Goal: Communication & Community: Ask a question

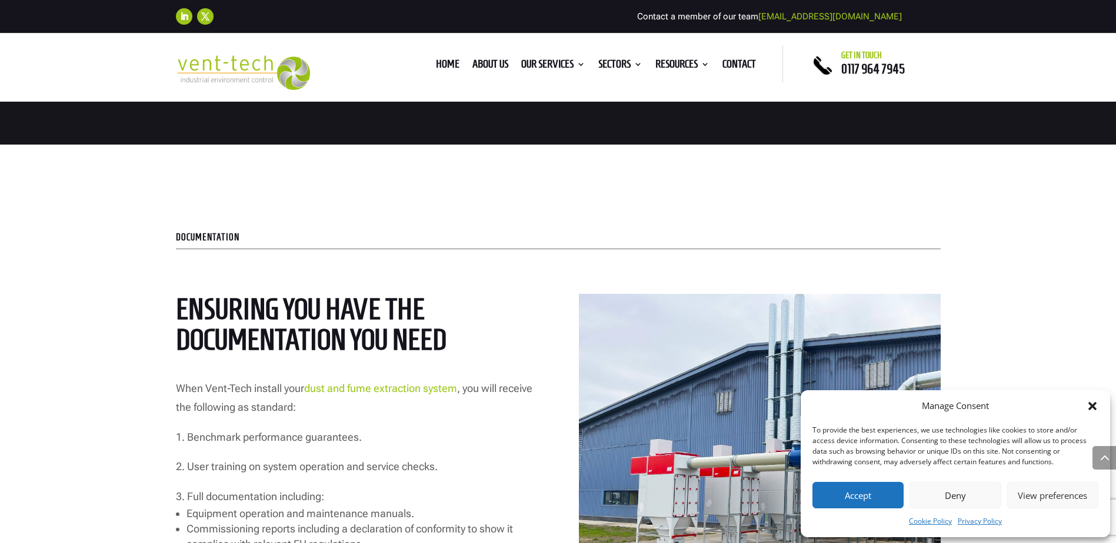
scroll to position [1764, 0]
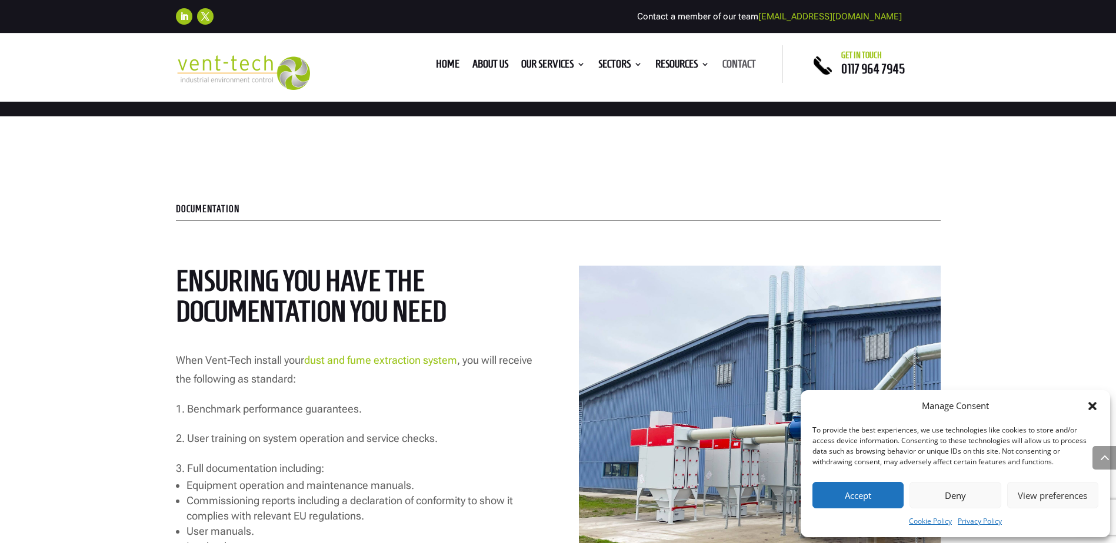
click at [739, 62] on link "Contact" at bounding box center [739, 66] width 34 height 13
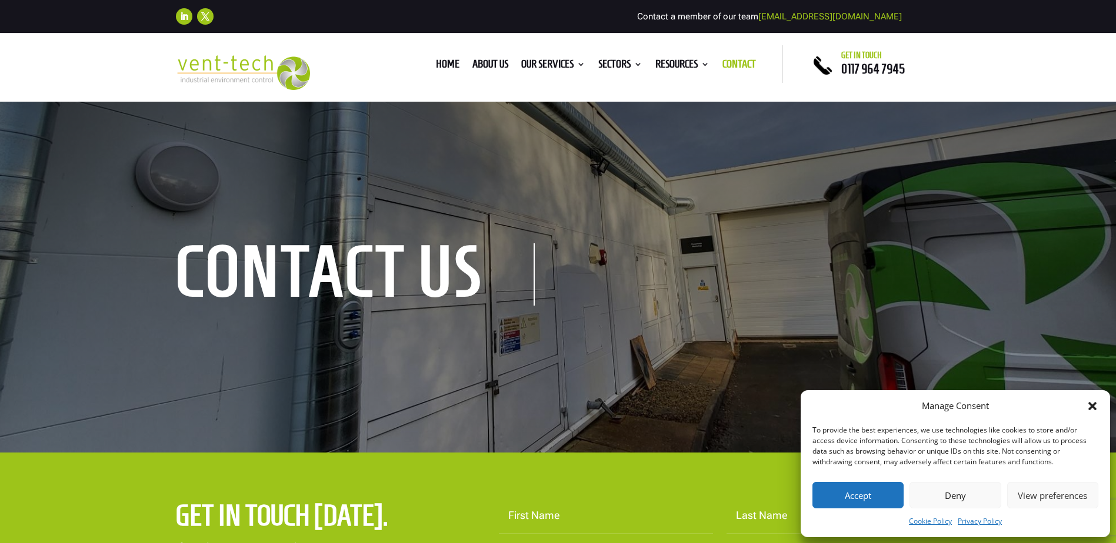
click at [1090, 409] on icon "Close dialog" at bounding box center [1092, 406] width 8 height 8
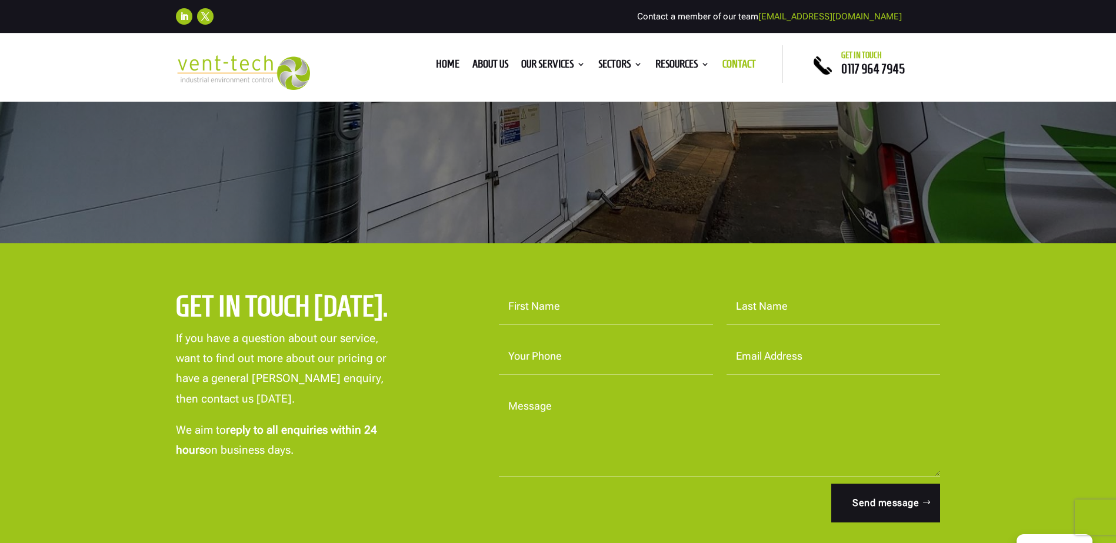
scroll to position [176, 0]
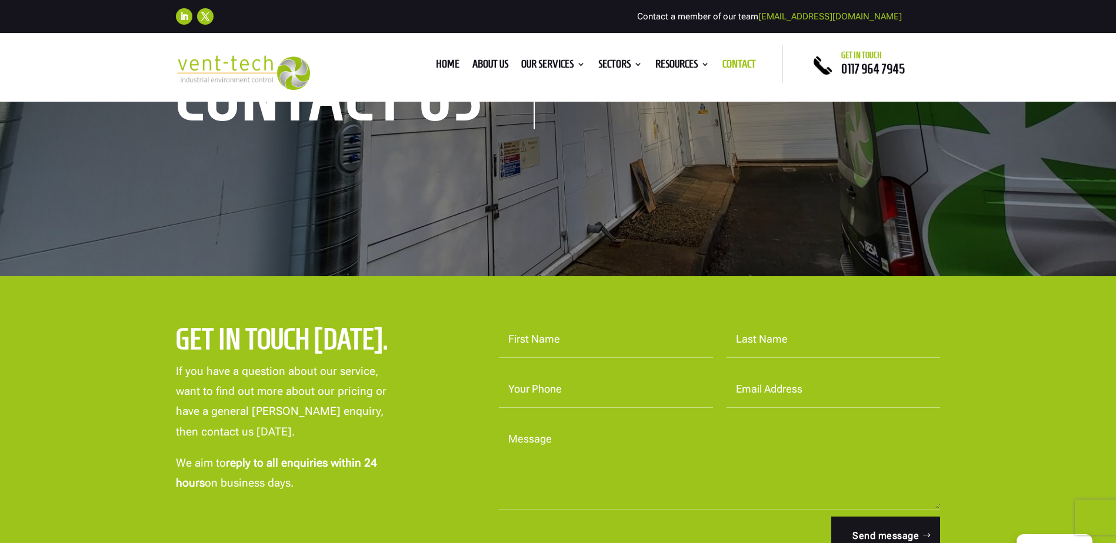
click at [546, 344] on input "First Name" at bounding box center [606, 340] width 214 height 36
type input "Sean"
type input "Silvera"
type input "07469147081"
type input "sean.silvera@diaminter.com"
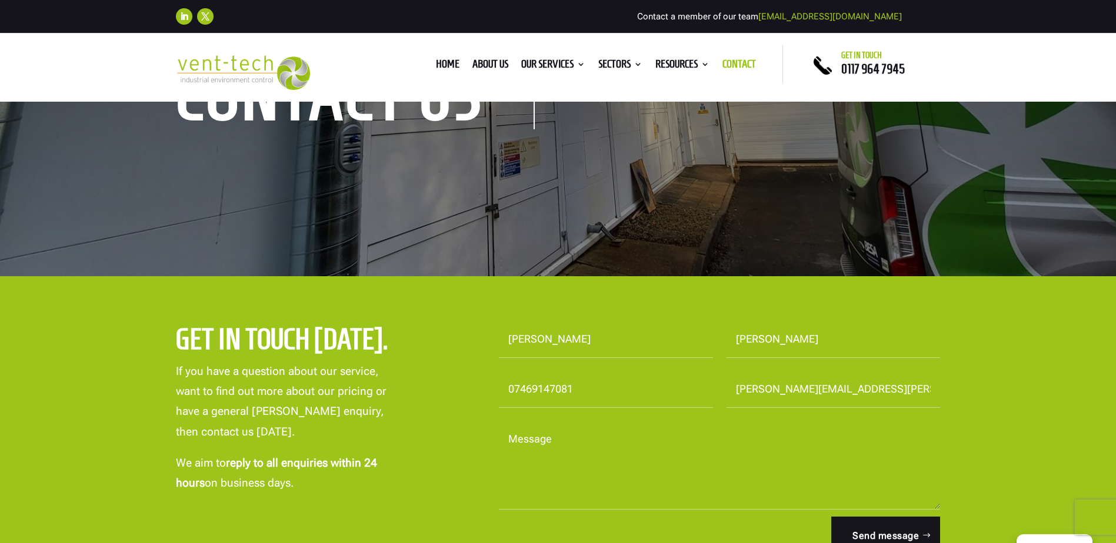
click at [557, 476] on textarea "Message" at bounding box center [720, 466] width 442 height 88
click at [547, 469] on textarea "Message" at bounding box center [720, 466] width 442 height 88
paste textarea "We have some wood/plastic machinery that requires a new LEV system (the old one…"
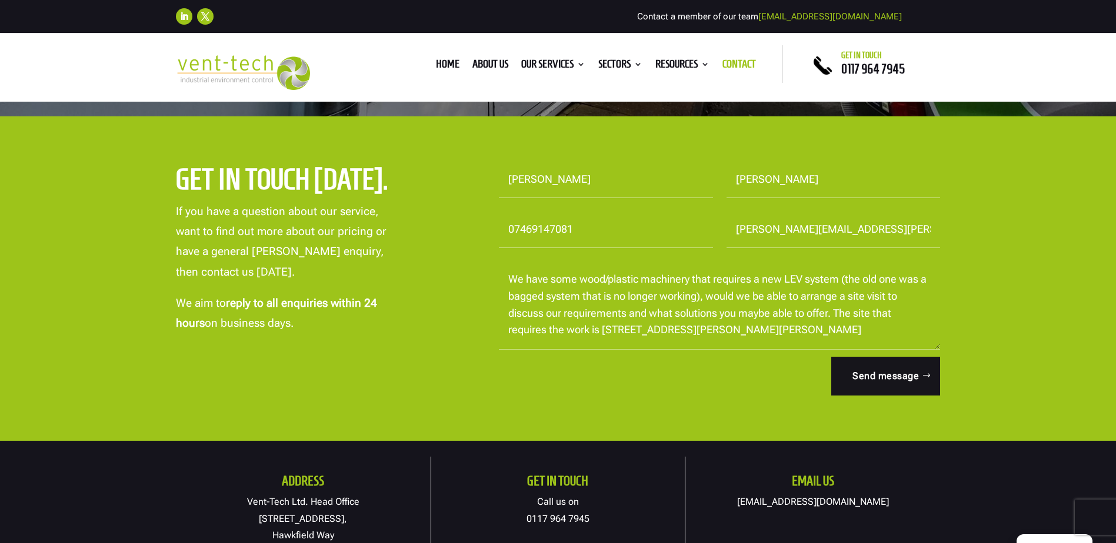
scroll to position [353, 0]
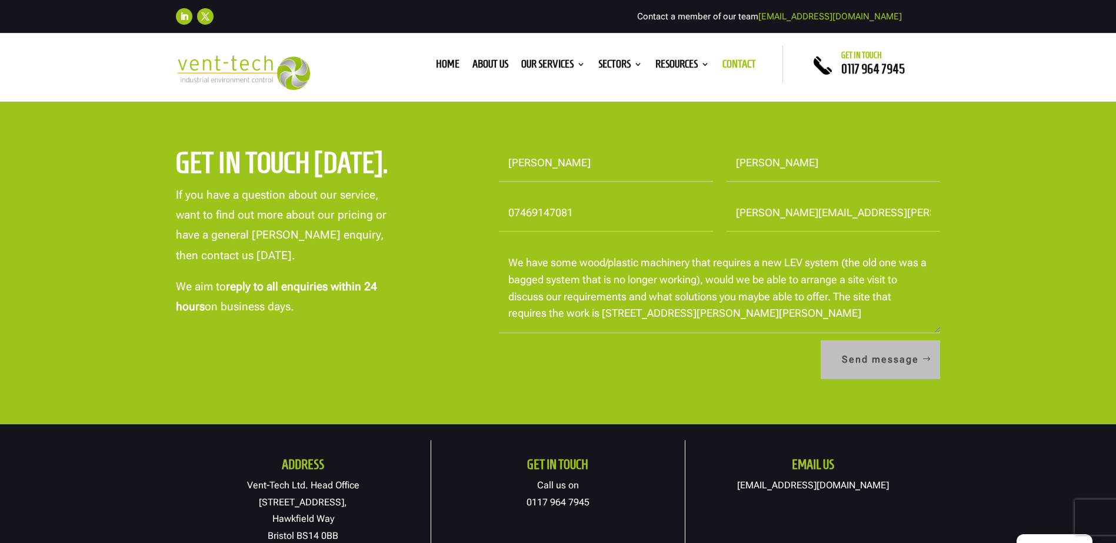
type textarea "We have some wood/plastic machinery that requires a new LEV system (the old one…"
click at [893, 353] on button "Send message" at bounding box center [879, 360] width 119 height 39
